Goal: Obtain resource: Obtain resource

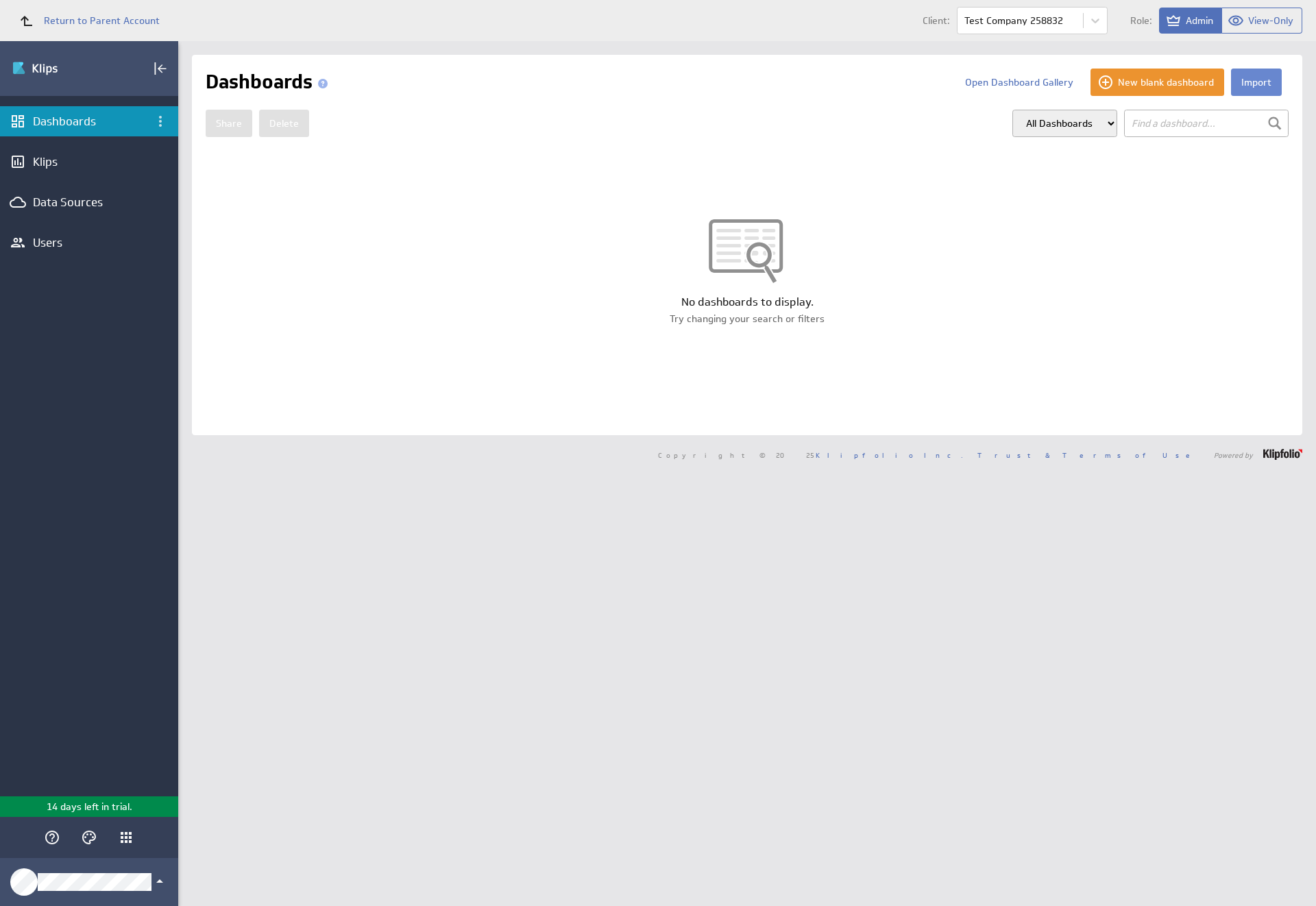
click at [1245, 82] on button "Import" at bounding box center [1256, 82] width 51 height 27
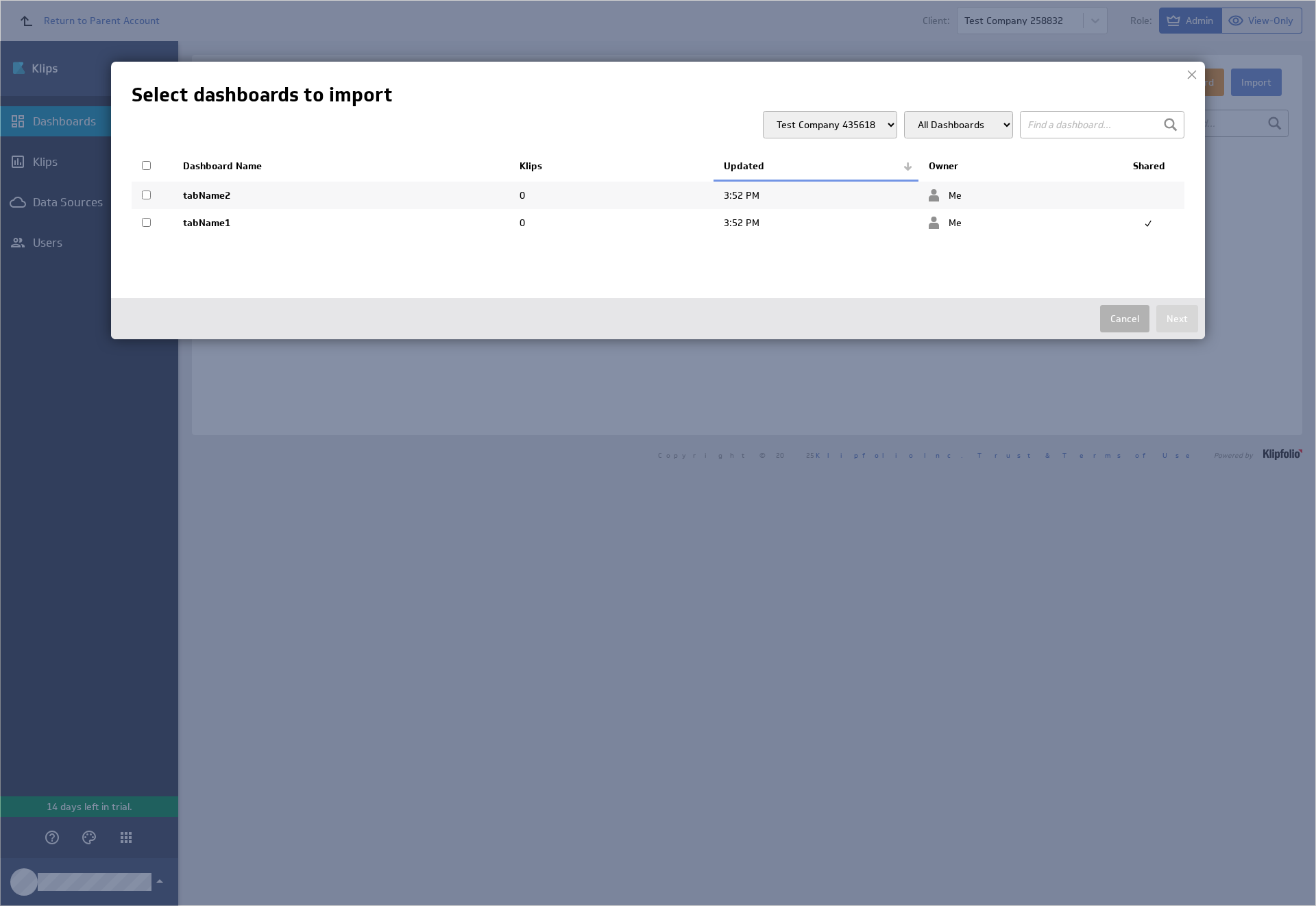
select select "b7de90df819e6dc2159a75e7b1503881"
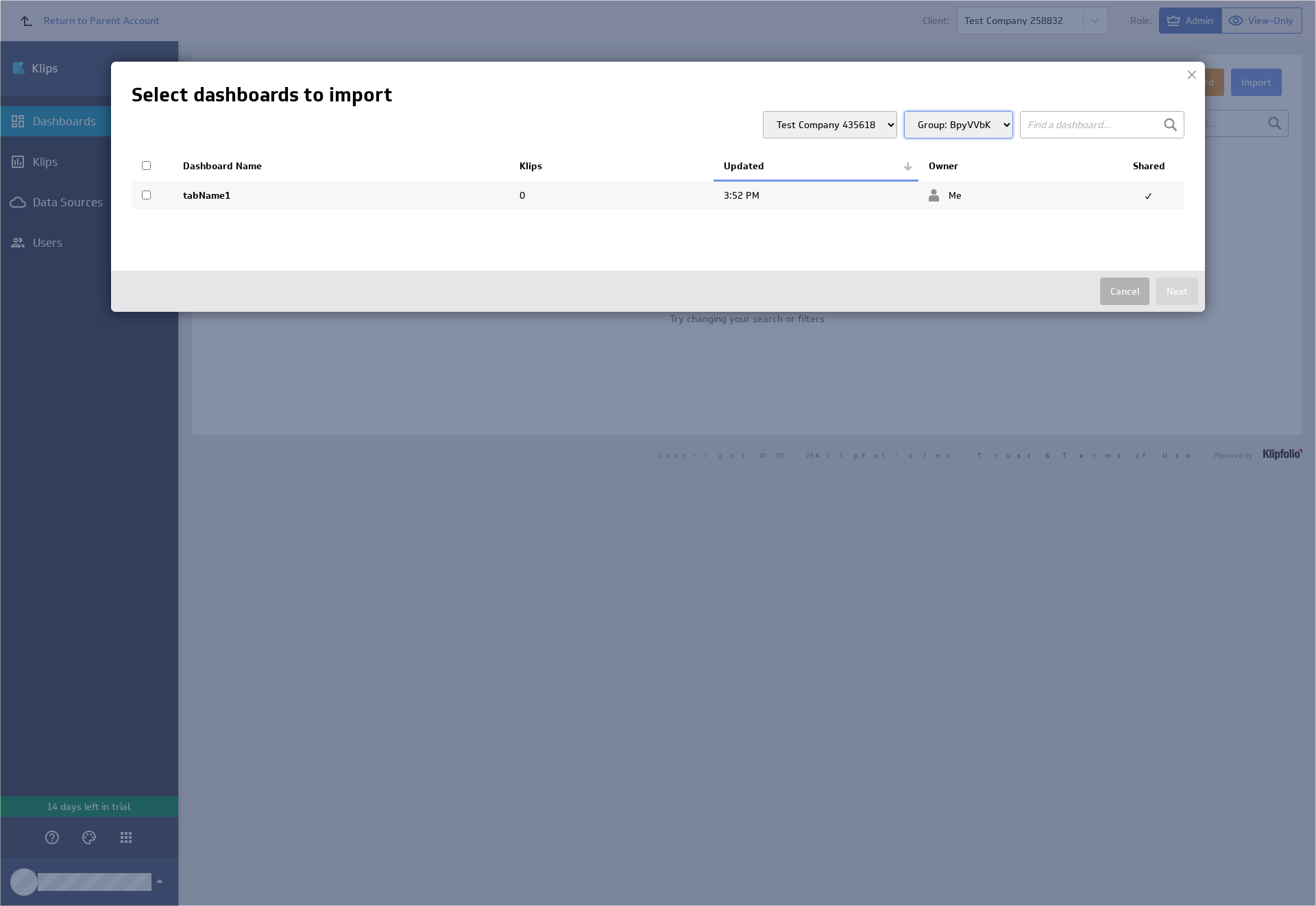
click at [146, 194] on input "checkbox" at bounding box center [146, 194] width 9 height 9
checkbox input "true"
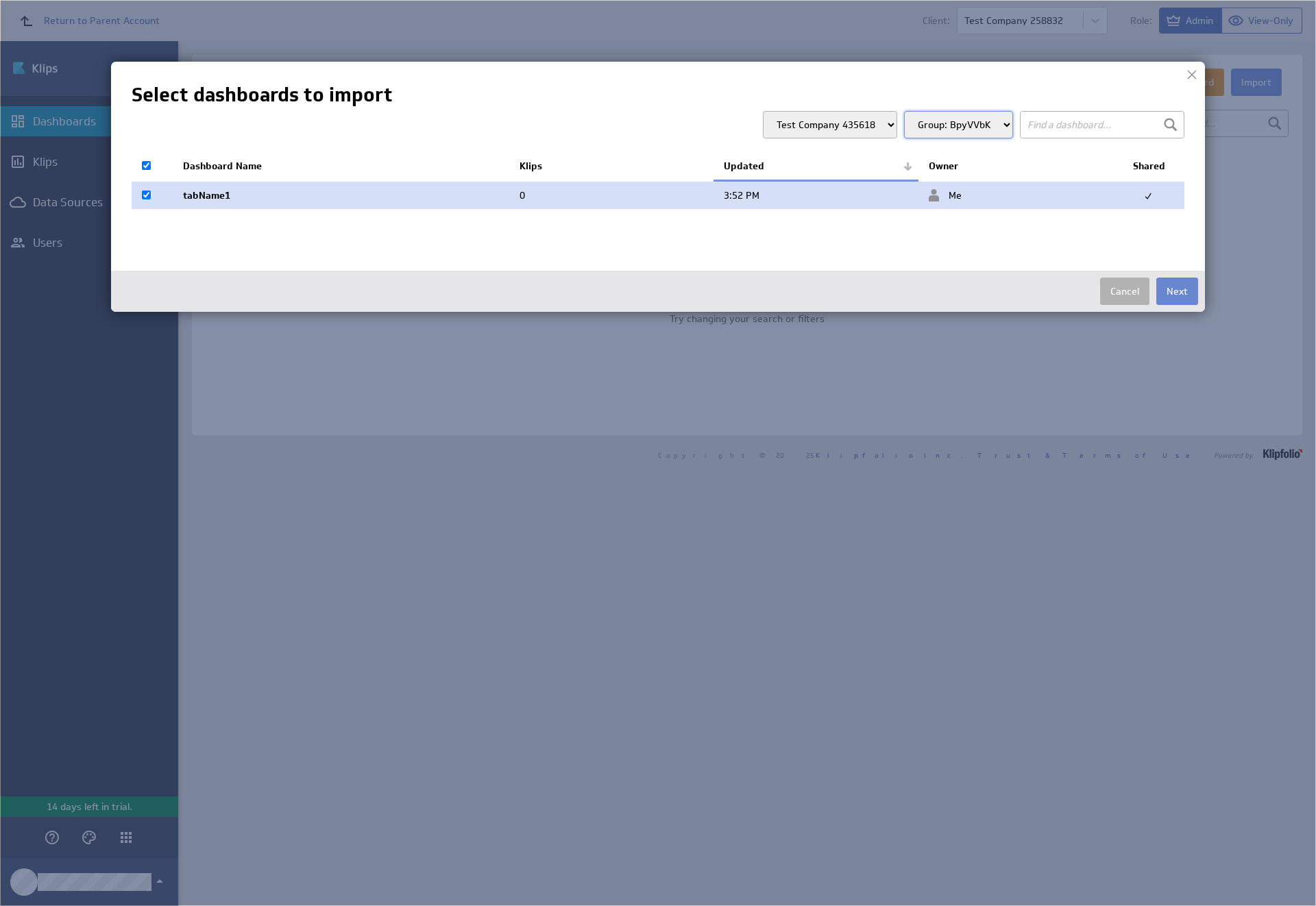
click at [1176, 291] on button "Next" at bounding box center [1177, 291] width 42 height 27
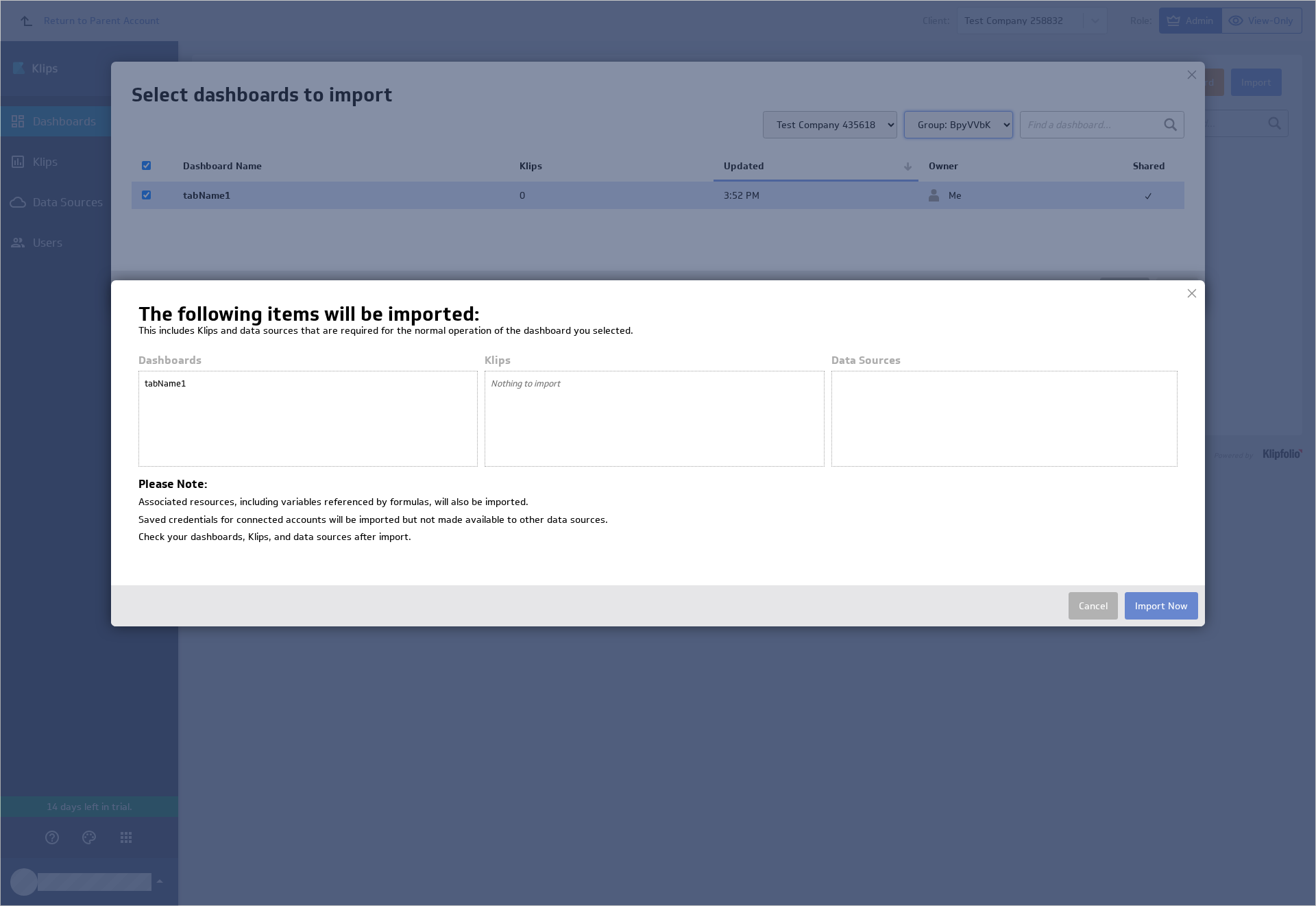
click at [1161, 605] on button "Import Now" at bounding box center [1161, 605] width 74 height 27
